Goal: Information Seeking & Learning: Learn about a topic

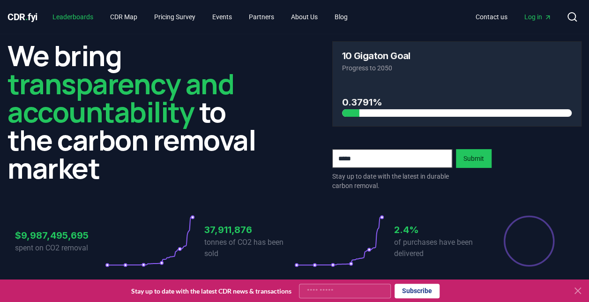
click at [88, 15] on link "Leaderboards" at bounding box center [73, 16] width 56 height 17
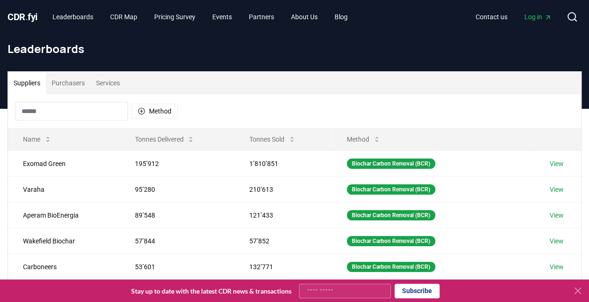
click at [79, 115] on input at bounding box center [71, 111] width 112 height 19
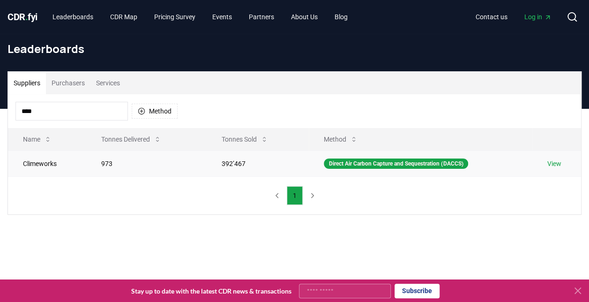
type input "****"
click at [109, 163] on td "973" at bounding box center [146, 163] width 120 height 26
click at [355, 17] on link "Blog" at bounding box center [341, 16] width 28 height 17
click at [348, 17] on link "Blog" at bounding box center [341, 16] width 28 height 17
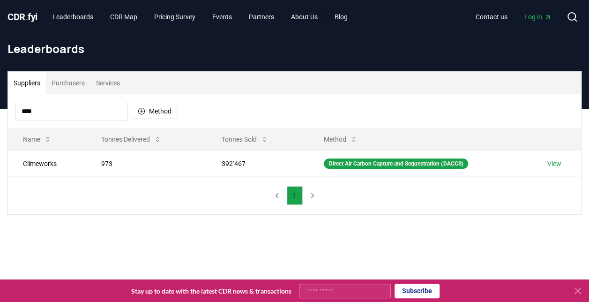
click at [19, 13] on span "CDR . fyi" at bounding box center [22, 16] width 30 height 11
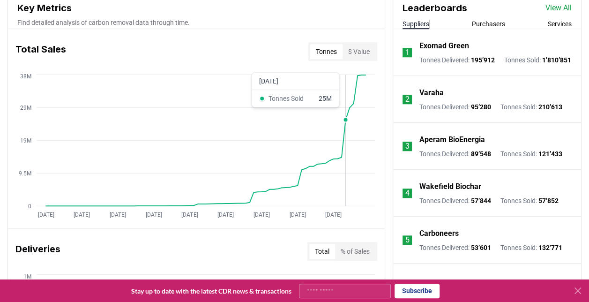
scroll to position [468, 0]
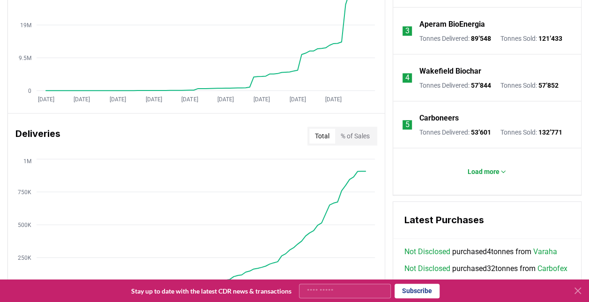
click at [351, 133] on button "% of Sales" at bounding box center [355, 135] width 40 height 15
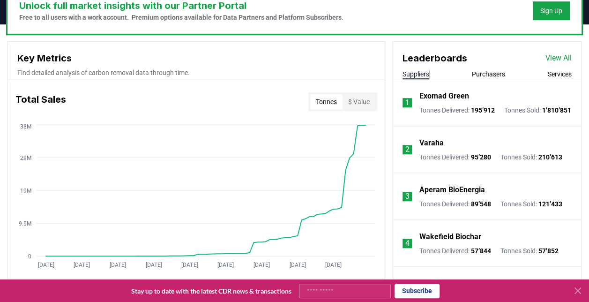
scroll to position [302, 0]
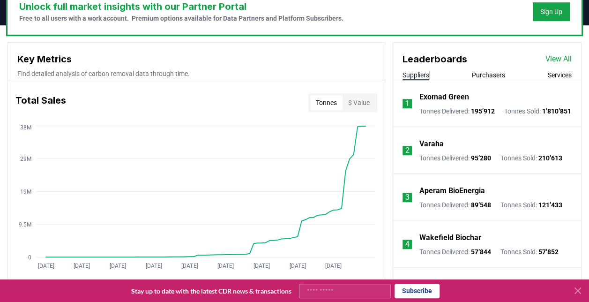
click at [356, 100] on button "$ Value" at bounding box center [358, 102] width 33 height 15
click at [318, 101] on button "Tonnes" at bounding box center [326, 102] width 32 height 15
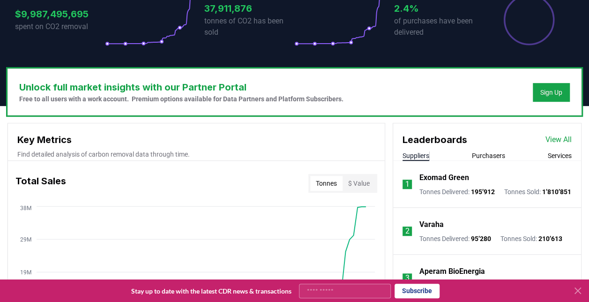
scroll to position [219, 0]
